Goal: Task Accomplishment & Management: Use online tool/utility

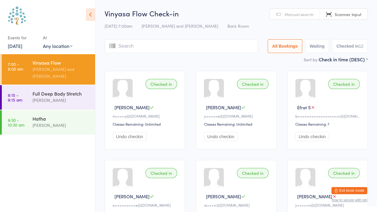
click at [65, 89] on div "Full Deep Body Stretch [PERSON_NAME]" at bounding box center [63, 97] width 63 height 24
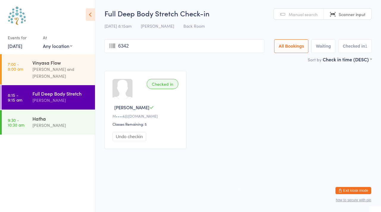
type input "6342"
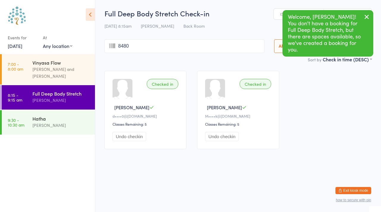
type input "8480"
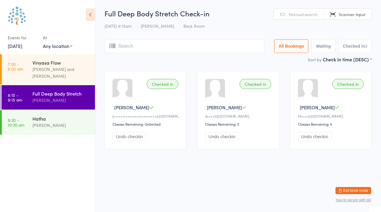
click at [296, 13] on span "Manual search" at bounding box center [303, 14] width 29 height 6
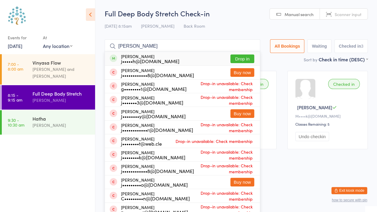
type input "[PERSON_NAME]"
click at [234, 59] on button "Drop in" at bounding box center [242, 59] width 24 height 9
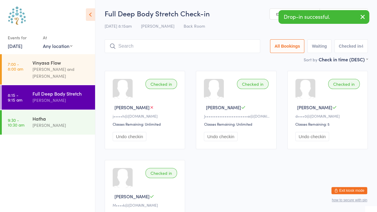
click at [42, 123] on div "[PERSON_NAME]" at bounding box center [61, 125] width 58 height 7
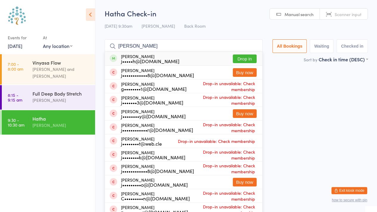
type input "[PERSON_NAME]"
click at [237, 63] on button "Drop in" at bounding box center [245, 59] width 24 height 9
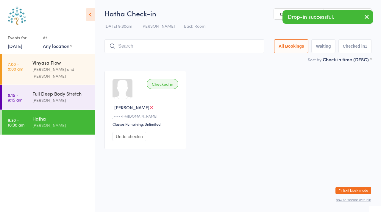
click at [39, 100] on div "[PERSON_NAME]" at bounding box center [61, 100] width 58 height 7
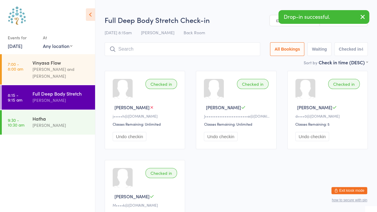
click at [362, 18] on icon "button" at bounding box center [362, 16] width 7 height 7
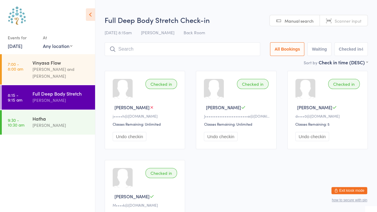
click at [338, 22] on span "Scanner input" at bounding box center [348, 21] width 27 height 6
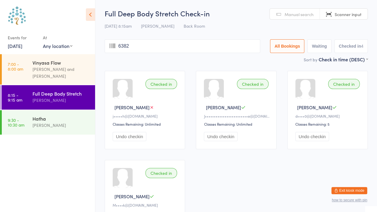
type input "6382"
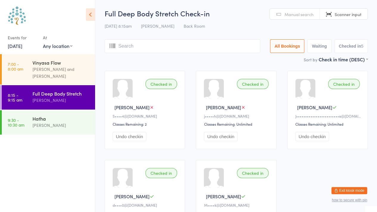
type input "t"
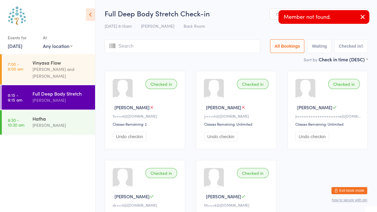
type input "a"
type input "t"
type input "i"
type input "a"
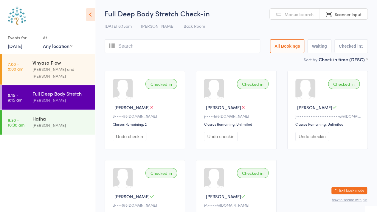
type input "t"
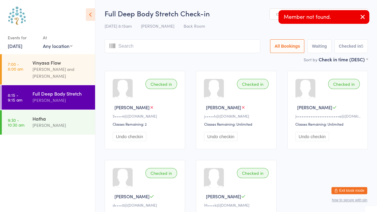
click at [365, 15] on icon "button" at bounding box center [362, 16] width 7 height 7
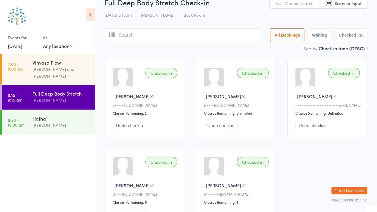
scroll to position [12, 0]
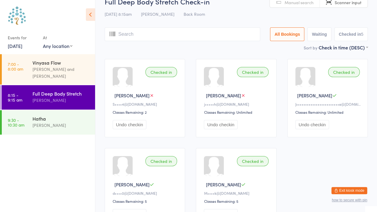
click at [135, 36] on input "search" at bounding box center [183, 34] width 156 height 14
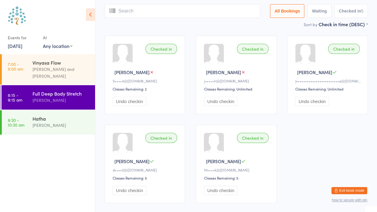
scroll to position [40, 0]
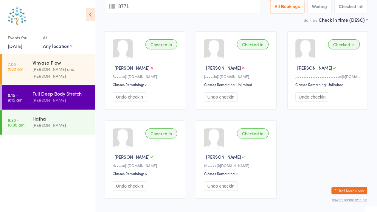
type input "8771"
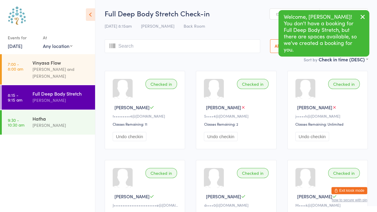
click at [360, 16] on icon "button" at bounding box center [362, 16] width 7 height 7
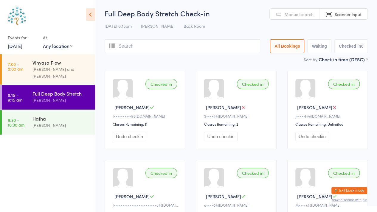
click at [309, 12] on span "Manual search" at bounding box center [299, 14] width 29 height 6
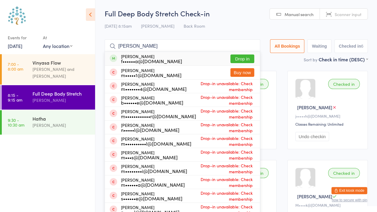
type input "[PERSON_NAME]"
click at [244, 57] on button "Drop in" at bounding box center [242, 59] width 24 height 9
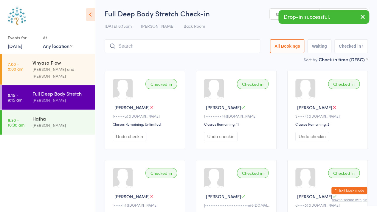
click at [122, 49] on input "search" at bounding box center [183, 46] width 156 height 14
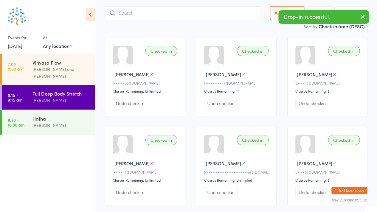
scroll to position [40, 0]
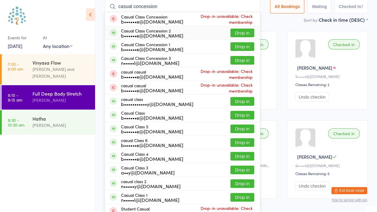
type input "casual concession"
click at [242, 31] on button "Drop in" at bounding box center [242, 33] width 24 height 9
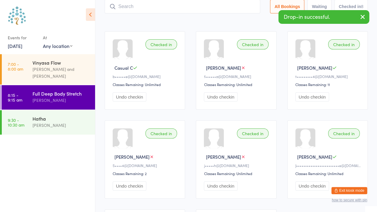
click at [363, 18] on icon "button" at bounding box center [362, 16] width 7 height 7
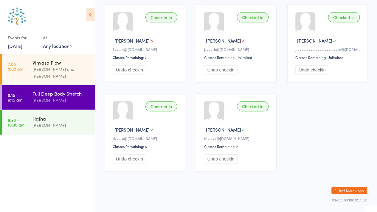
scroll to position [0, 0]
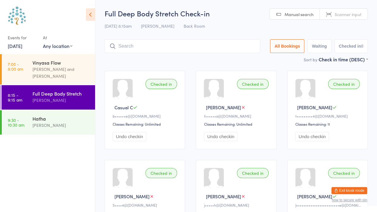
click at [73, 92] on div "Full Deep Body Stretch" at bounding box center [61, 93] width 58 height 7
type input "8426"
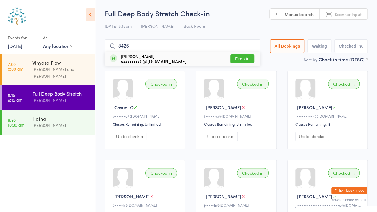
click at [243, 59] on button "Drop in" at bounding box center [242, 59] width 24 height 9
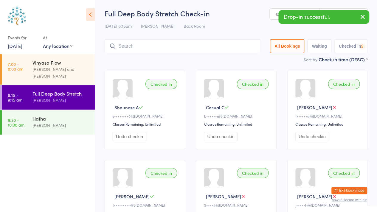
click at [367, 19] on button "button" at bounding box center [362, 17] width 13 height 14
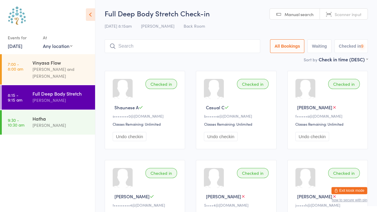
click at [355, 16] on span "Scanner input" at bounding box center [348, 14] width 27 height 6
type input "3085"
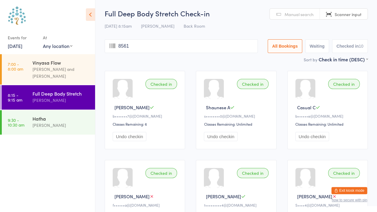
type input "8561"
type input "8482"
type input "8033"
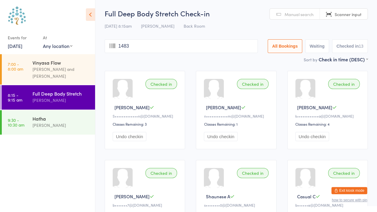
type input "1483"
type input "4252"
type input "8026"
type input "8794"
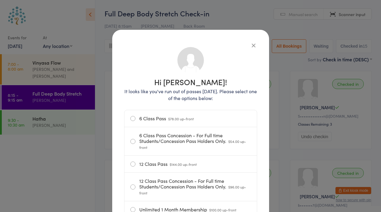
click at [251, 43] on icon "button" at bounding box center [254, 45] width 7 height 7
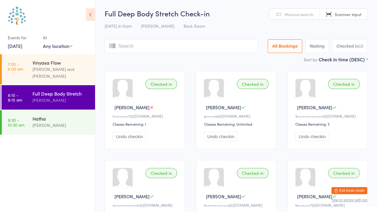
scroll to position [12, 0]
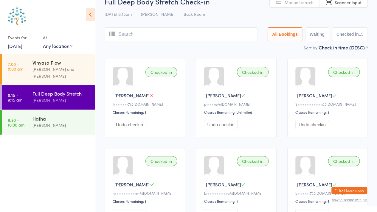
click at [121, 34] on input "search" at bounding box center [181, 34] width 153 height 14
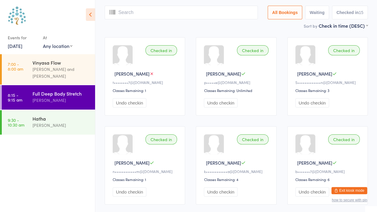
scroll to position [40, 0]
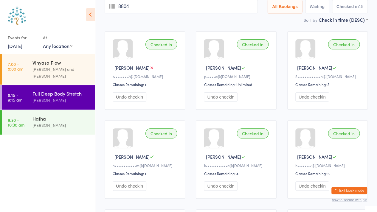
type input "8804"
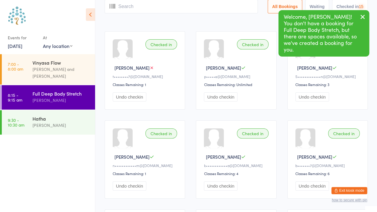
scroll to position [0, 0]
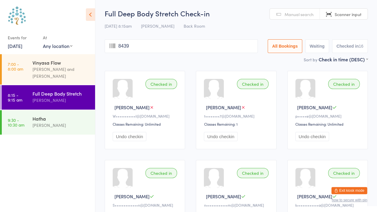
type input "8439"
type input "5720"
click at [291, 17] on span "Manual search" at bounding box center [299, 14] width 29 height 6
click at [292, 19] on link "Manual search" at bounding box center [295, 14] width 50 height 11
click at [292, 18] on link "Manual search" at bounding box center [295, 14] width 50 height 11
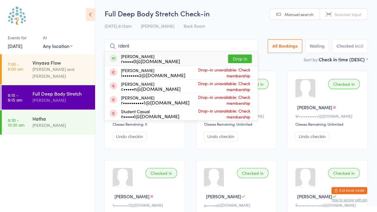
type input "rdent"
click at [241, 60] on button "Drop in" at bounding box center [240, 59] width 24 height 9
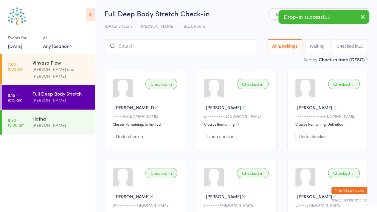
click at [363, 15] on icon "button" at bounding box center [362, 16] width 7 height 7
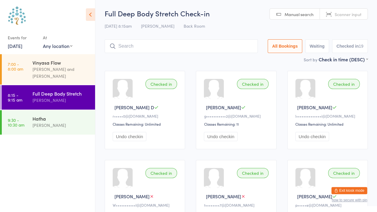
click at [356, 12] on span "Scanner input" at bounding box center [348, 14] width 27 height 6
click at [303, 12] on span "Manual search" at bounding box center [299, 14] width 29 height 6
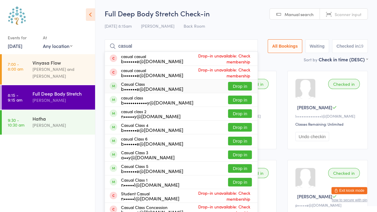
type input "casual"
click at [237, 86] on button "Drop in" at bounding box center [240, 86] width 24 height 9
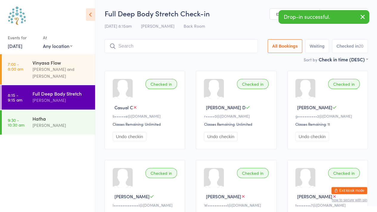
click at [361, 19] on icon "button" at bounding box center [362, 16] width 7 height 7
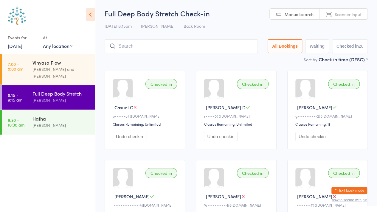
click at [361, 19] on link "Scanner input" at bounding box center [344, 14] width 48 height 11
type input "8752"
click at [296, 13] on span "Manual search" at bounding box center [299, 14] width 29 height 6
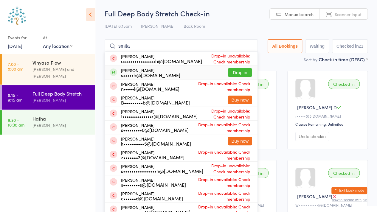
type input "smita"
click at [240, 72] on button "Drop in" at bounding box center [240, 72] width 24 height 9
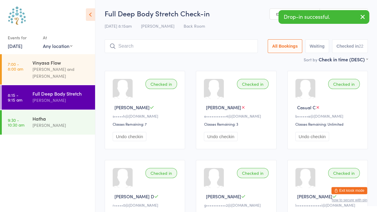
click at [364, 15] on icon "button" at bounding box center [362, 16] width 7 height 7
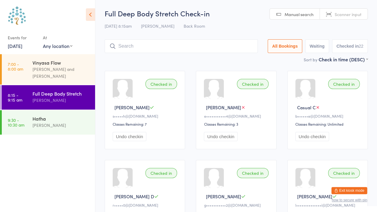
click at [162, 45] on input "search" at bounding box center [181, 46] width 153 height 14
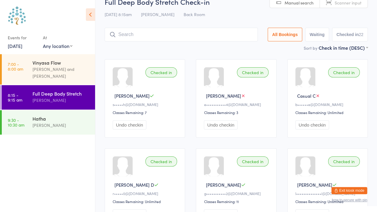
scroll to position [28, 0]
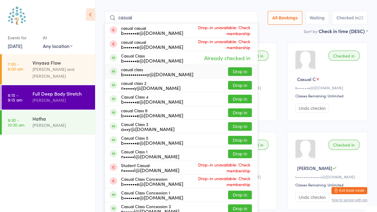
type input "casual"
click at [237, 72] on button "Drop in" at bounding box center [240, 71] width 24 height 9
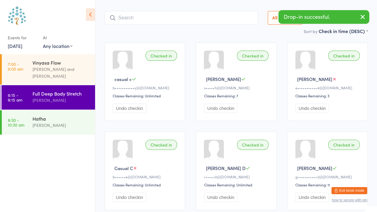
scroll to position [0, 0]
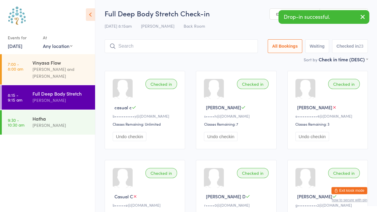
click at [364, 18] on icon "button" at bounding box center [362, 16] width 7 height 7
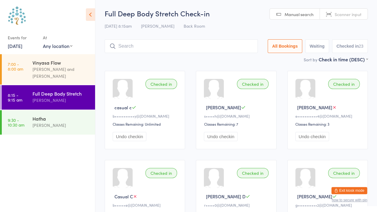
click at [341, 18] on link "Scanner input" at bounding box center [344, 14] width 48 height 11
click at [292, 13] on span "Manual search" at bounding box center [299, 14] width 29 height 6
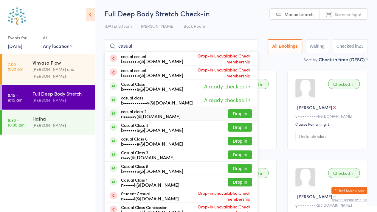
type input "casual"
click at [234, 116] on button "Drop in" at bounding box center [240, 113] width 24 height 9
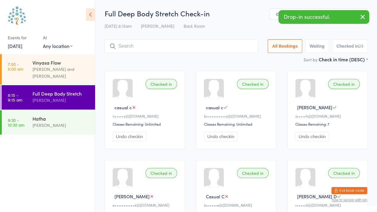
click at [361, 16] on icon "button" at bounding box center [362, 16] width 7 height 7
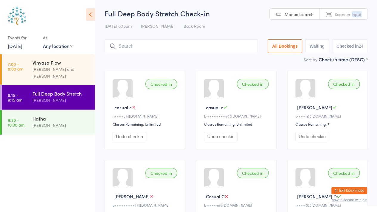
click at [361, 16] on span "Scanner input" at bounding box center [348, 14] width 27 height 6
click at [63, 72] on div "[PERSON_NAME] and [PERSON_NAME]" at bounding box center [61, 73] width 58 height 14
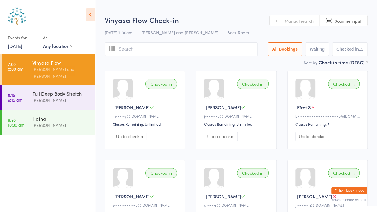
click at [63, 100] on div "[PERSON_NAME]" at bounding box center [61, 100] width 58 height 7
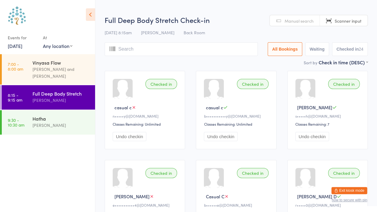
click at [66, 69] on div "[PERSON_NAME] and [PERSON_NAME]" at bounding box center [61, 73] width 58 height 14
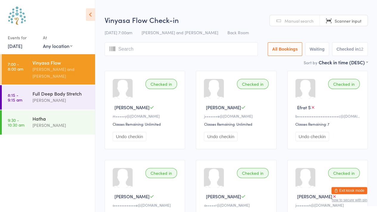
click at [61, 100] on div "[PERSON_NAME]" at bounding box center [61, 100] width 58 height 7
